Goal: Task Accomplishment & Management: Use online tool/utility

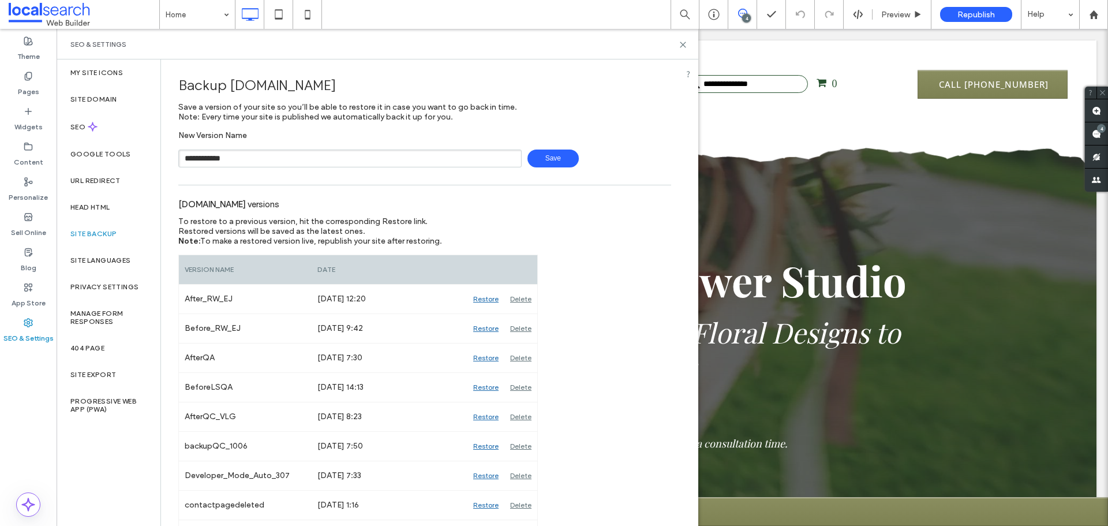
click at [534, 160] on span "Save" at bounding box center [552, 158] width 51 height 18
click at [685, 42] on use at bounding box center [682, 44] width 5 height 5
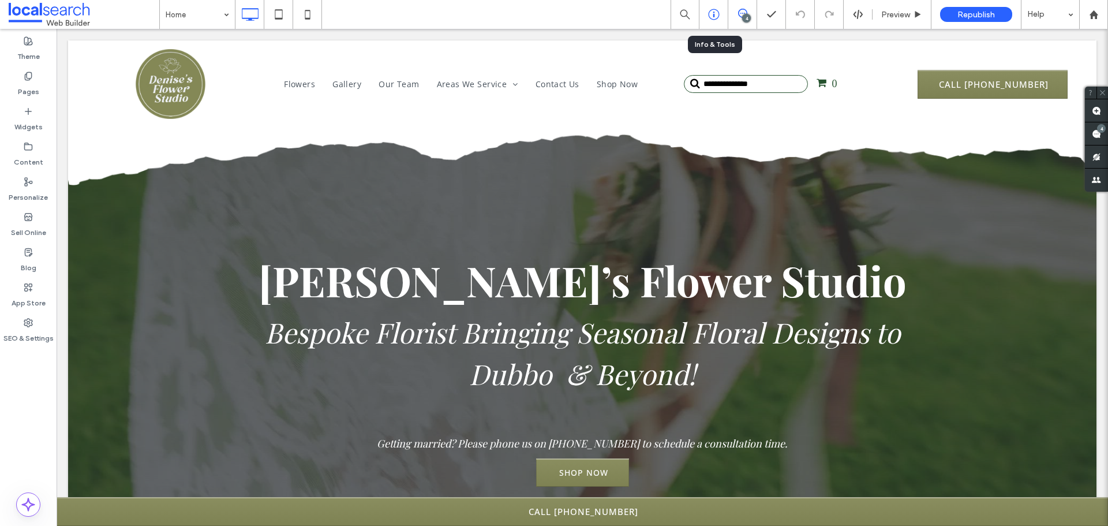
click at [712, 14] on icon at bounding box center [714, 15] width 12 height 12
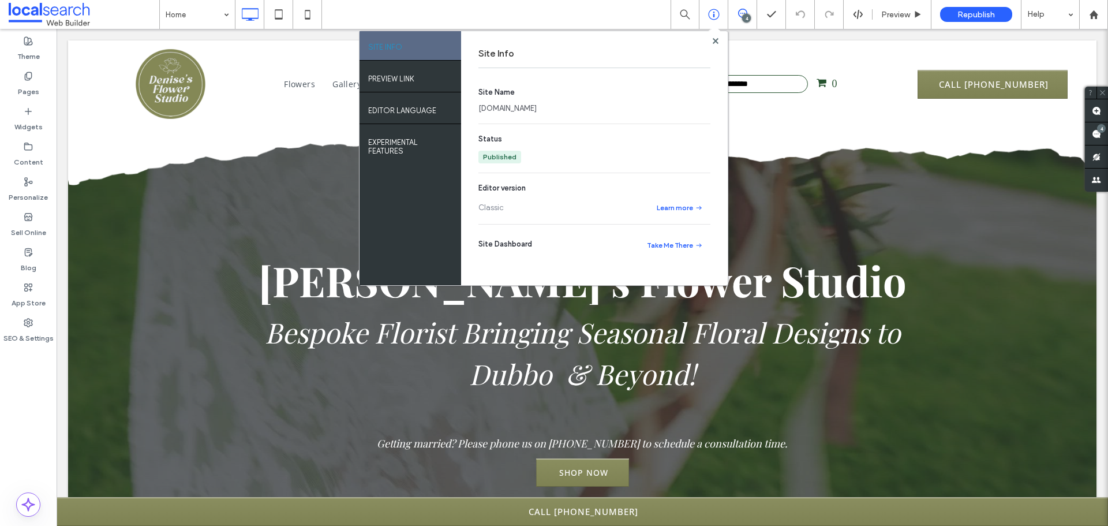
click at [531, 106] on link "[DOMAIN_NAME]" at bounding box center [507, 109] width 58 height 12
click at [1098, 138] on span at bounding box center [1096, 133] width 23 height 22
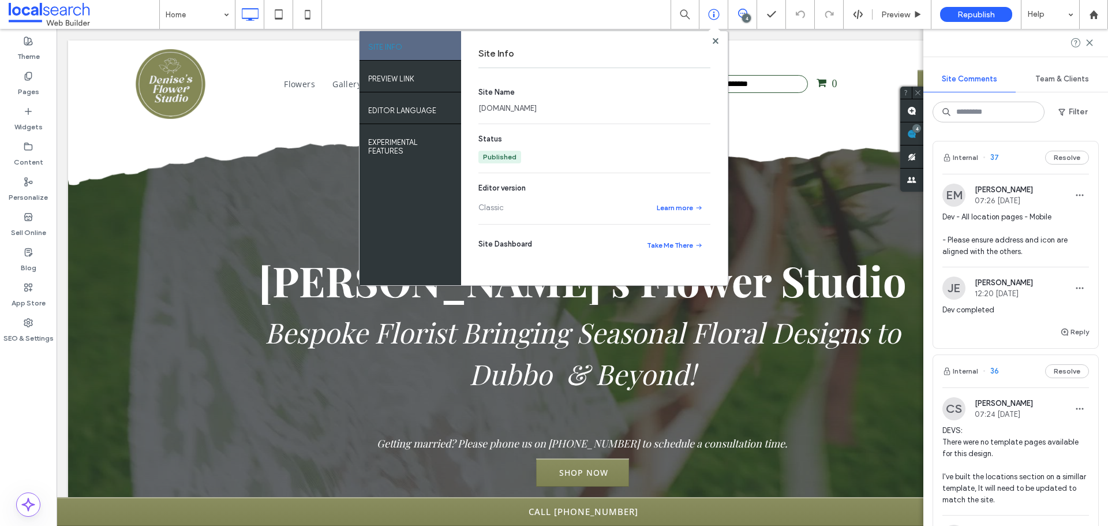
click at [1025, 246] on span "Dev - All location pages - Mobile - Please ensure address and icon are aligned …" at bounding box center [1015, 234] width 147 height 46
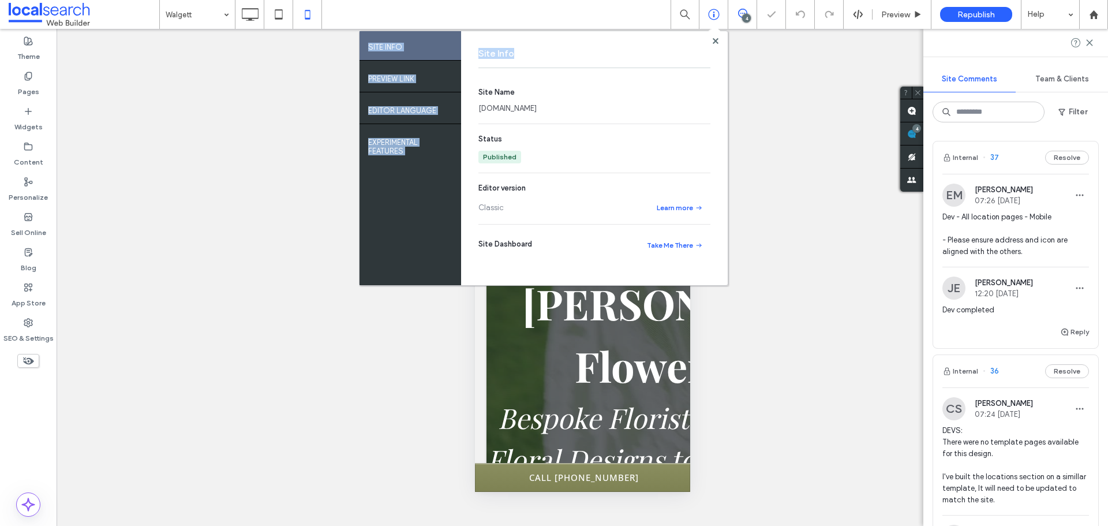
click at [714, 45] on div "SITE INFO PREVIEW LINK EDITOR LANGUAGE EXPERIMENTAL FEATURES Site Info Site Nam…" at bounding box center [543, 158] width 369 height 255
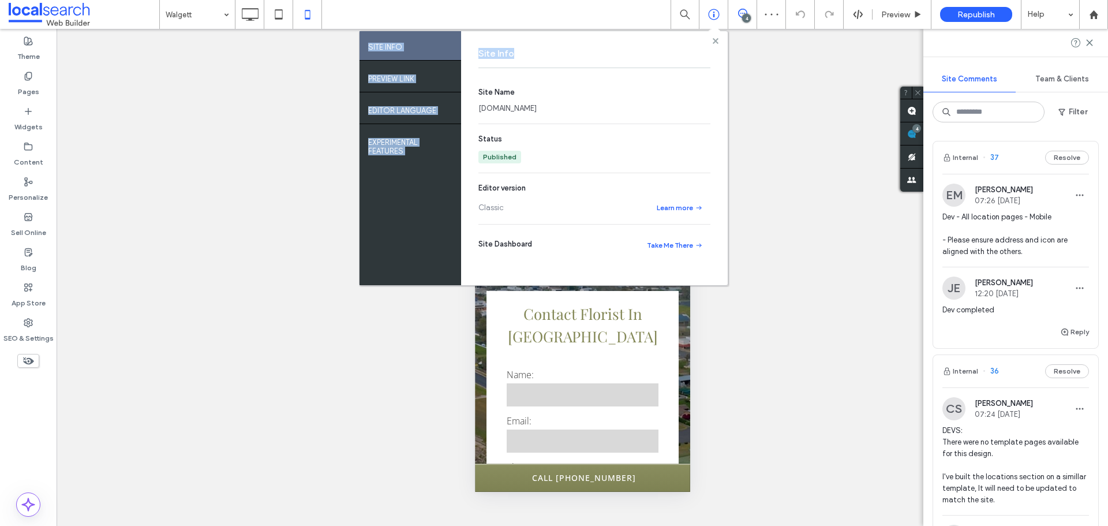
click at [715, 39] on use at bounding box center [715, 40] width 6 height 6
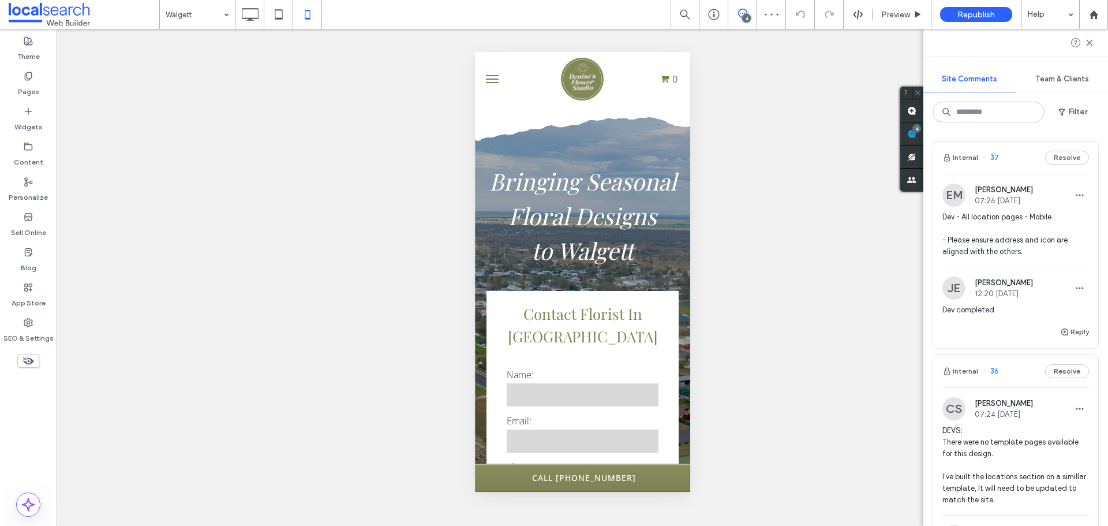
click at [1075, 242] on span "Dev - All location pages - Mobile - Please ensure address and icon are aligned …" at bounding box center [1015, 234] width 147 height 46
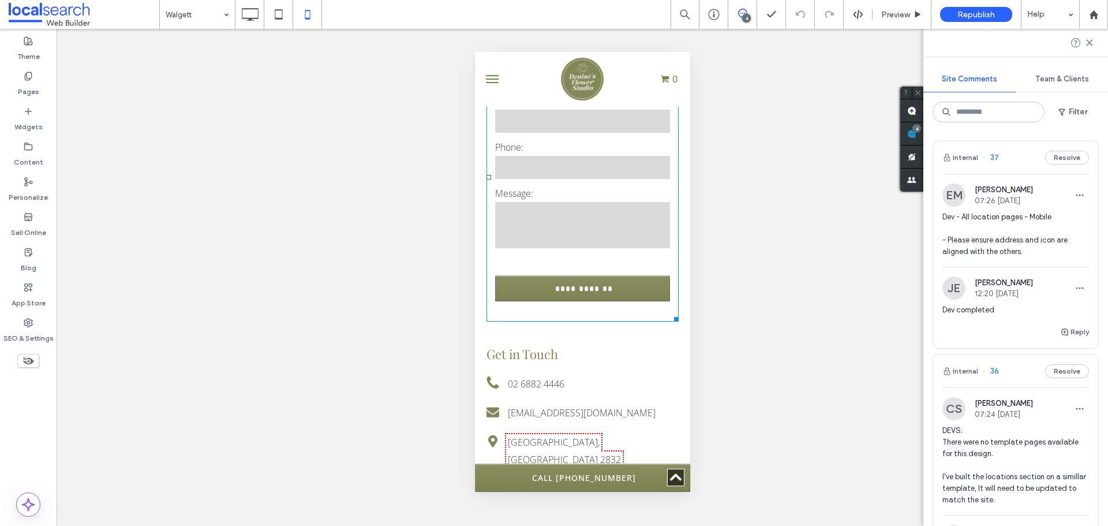
scroll to position [2135, 0]
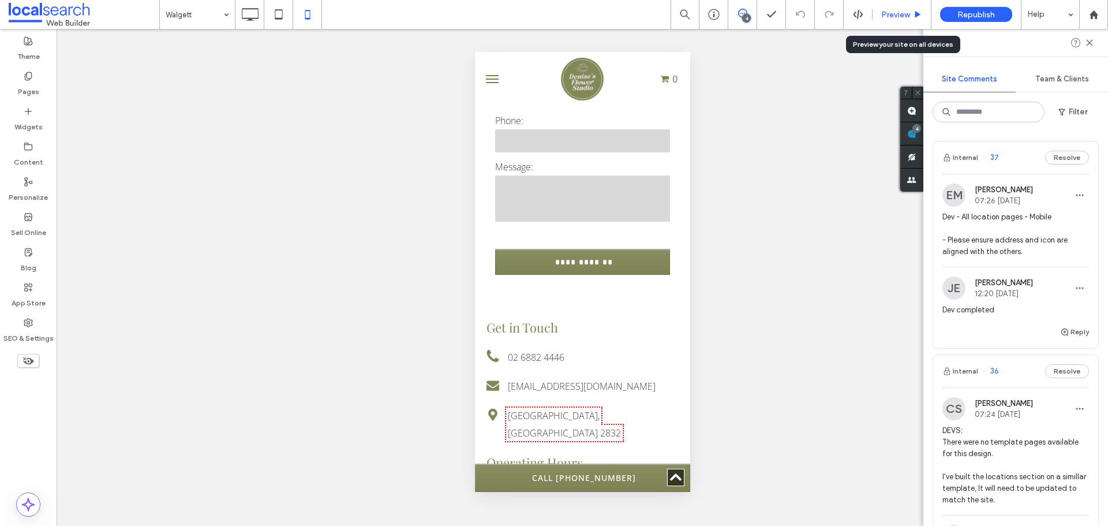
click at [888, 17] on span "Preview" at bounding box center [895, 15] width 29 height 10
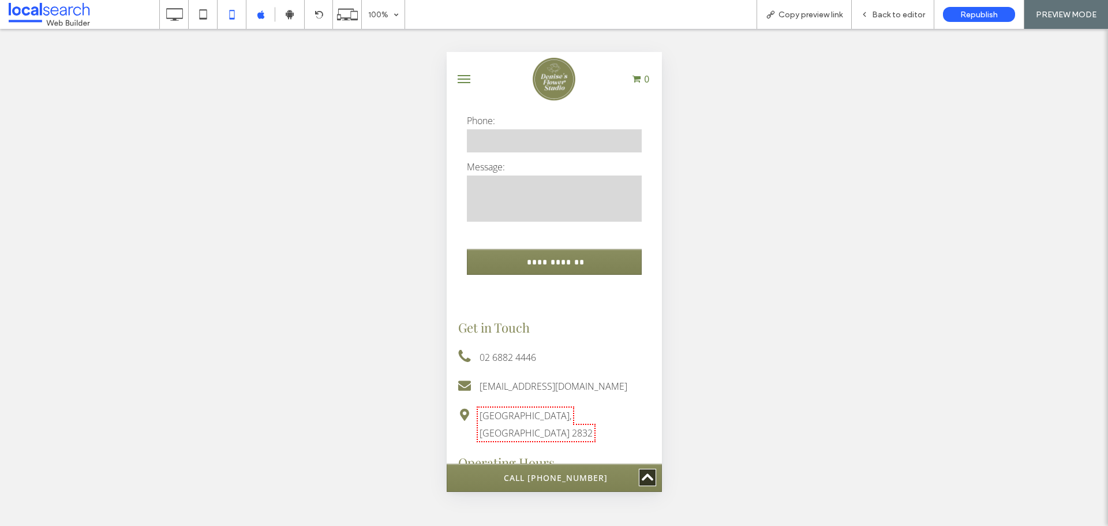
click at [888, 17] on span "Back to editor" at bounding box center [898, 15] width 53 height 10
